Goal: Navigation & Orientation: Find specific page/section

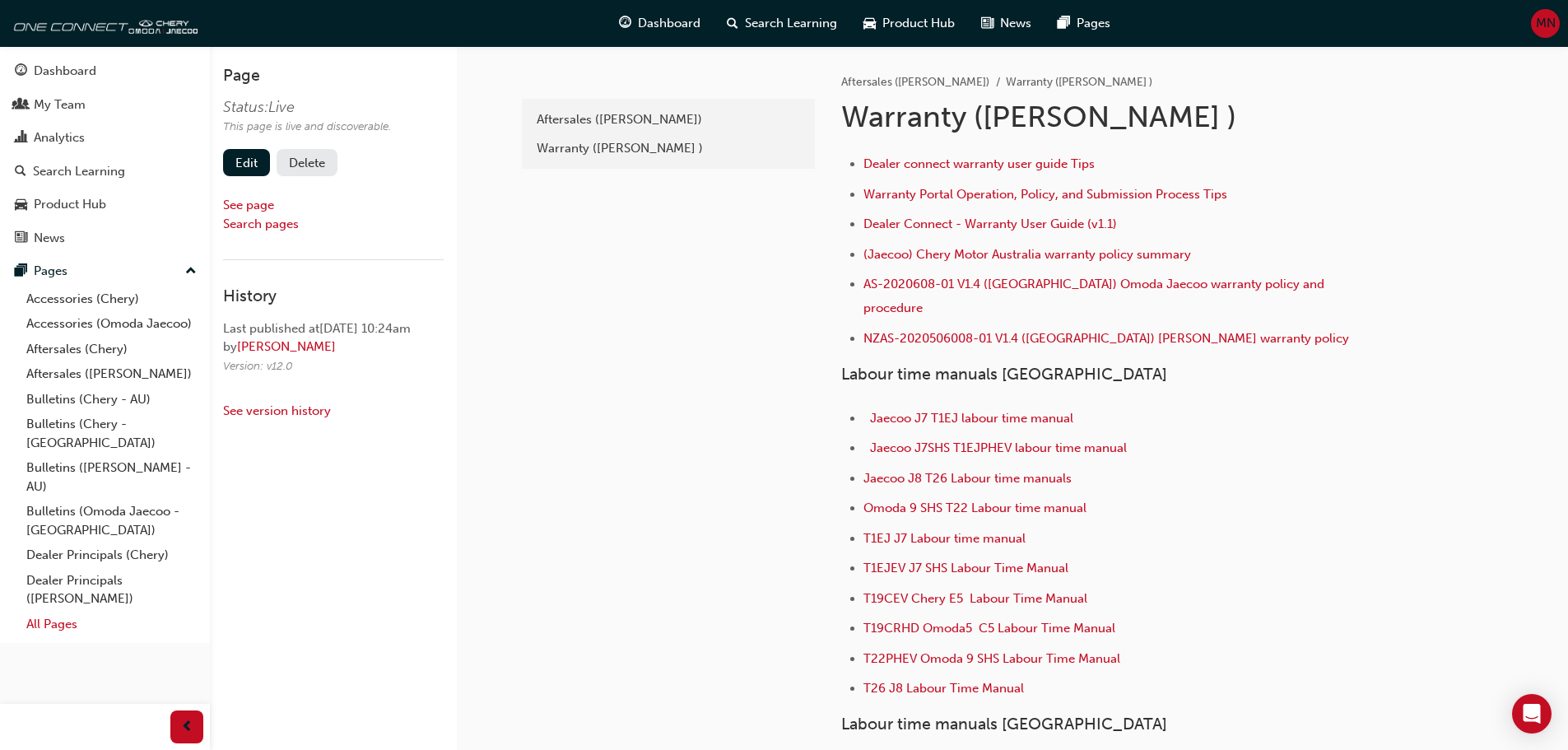
click at [40, 612] on link "All Pages" at bounding box center [112, 624] width 184 height 25
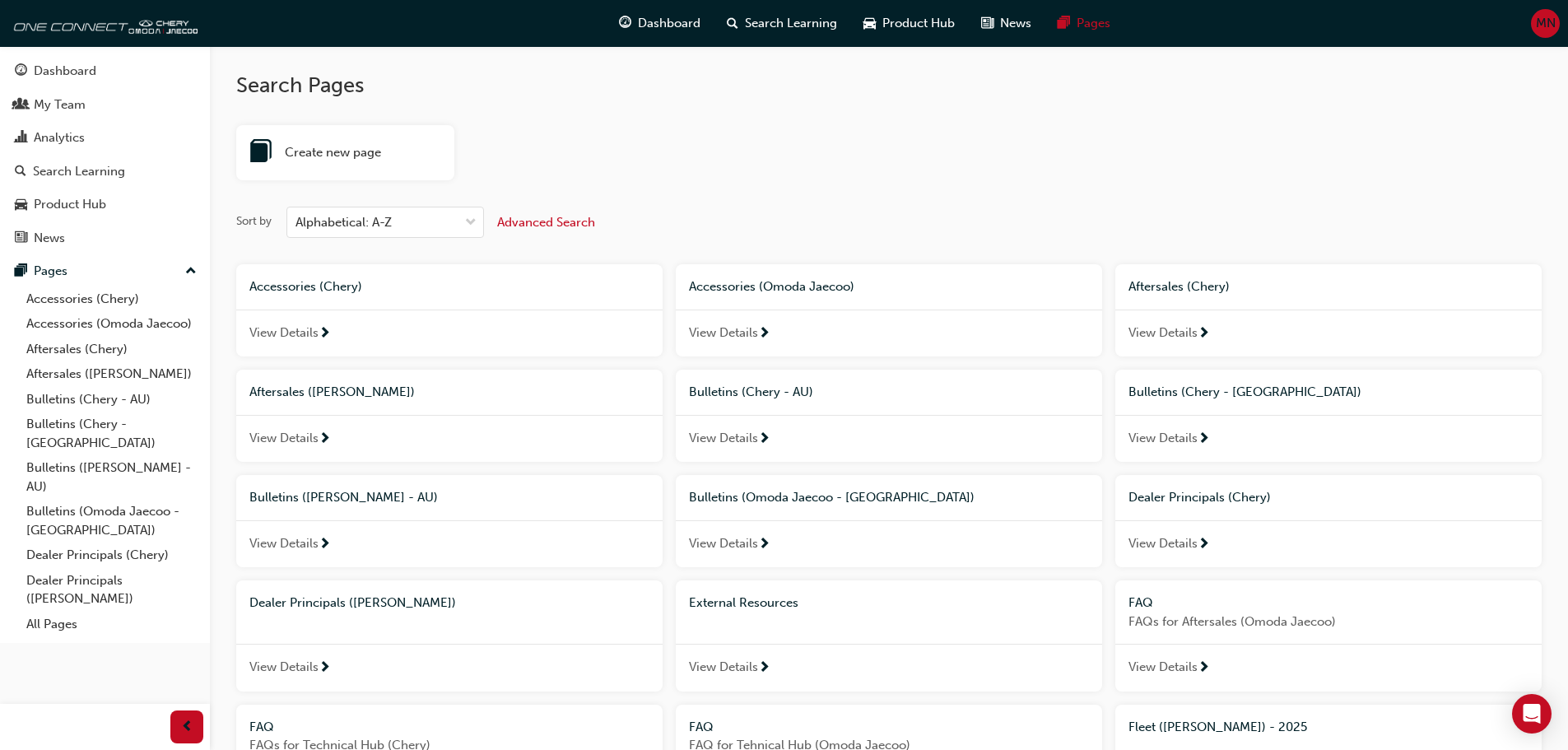
click at [791, 611] on div "External Resources" at bounding box center [889, 604] width 400 height 19
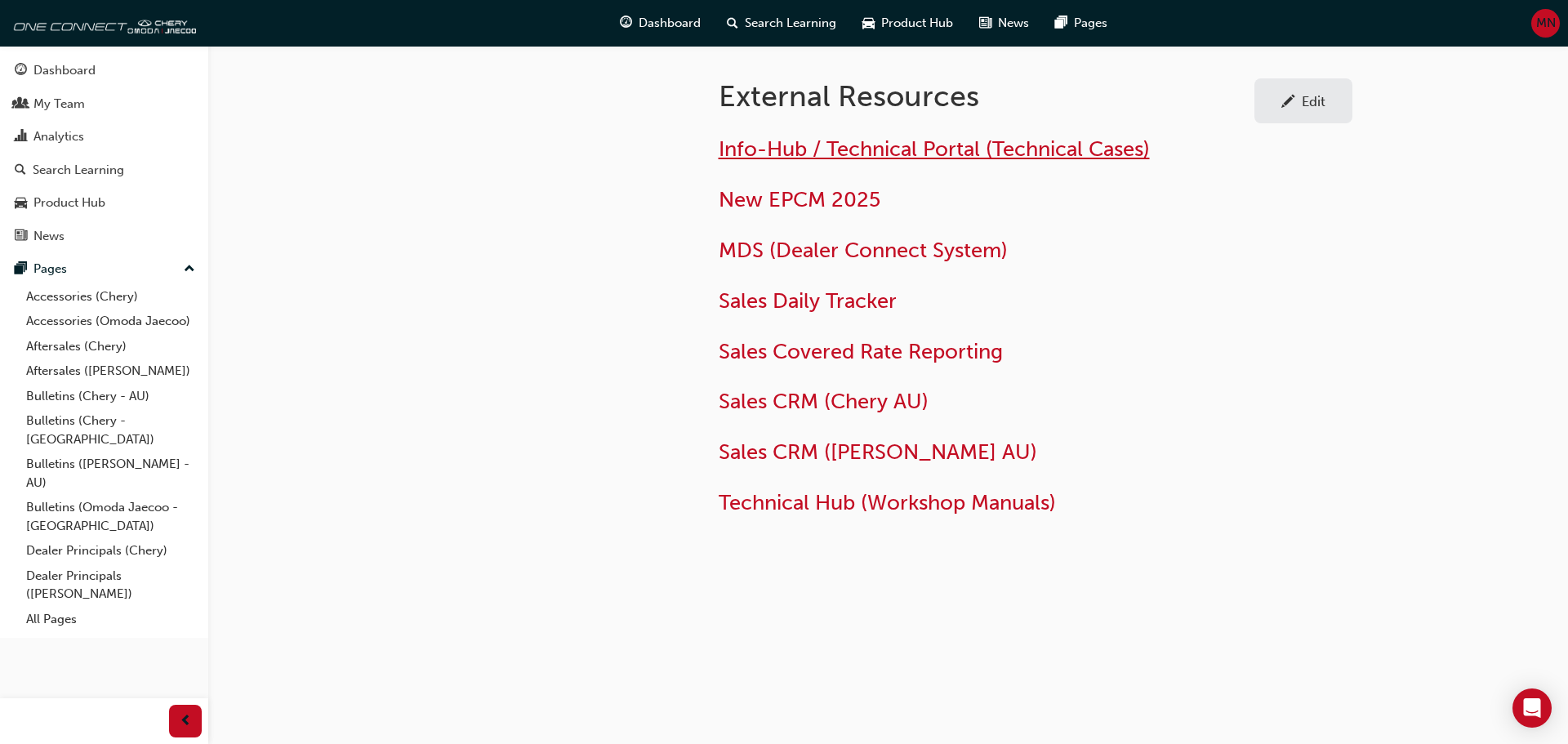
click at [806, 154] on span "Info-Hub / Technical Portal (Technical Cases)" at bounding box center [934, 149] width 431 height 25
